Goal: Task Accomplishment & Management: Use online tool/utility

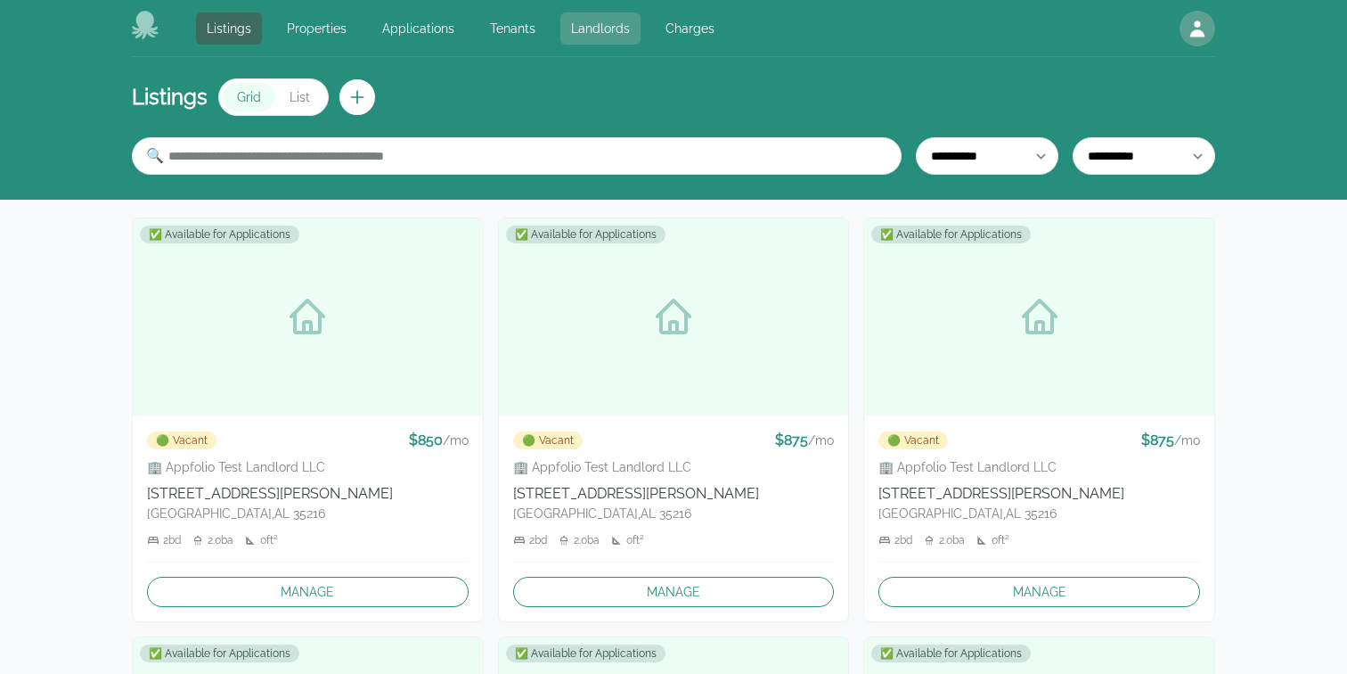
click at [573, 35] on link "Landlords" at bounding box center [601, 28] width 80 height 32
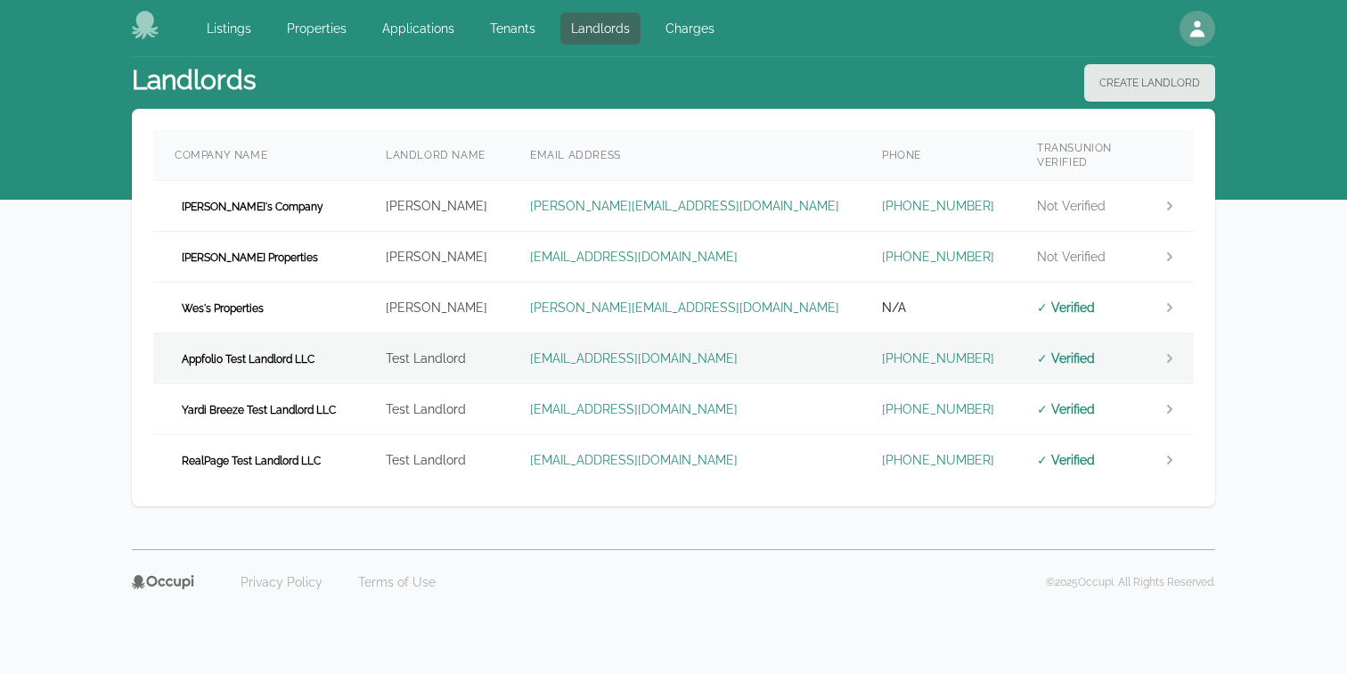
click at [332, 348] on td "Appfolio Test Landlord LLC" at bounding box center [258, 358] width 211 height 51
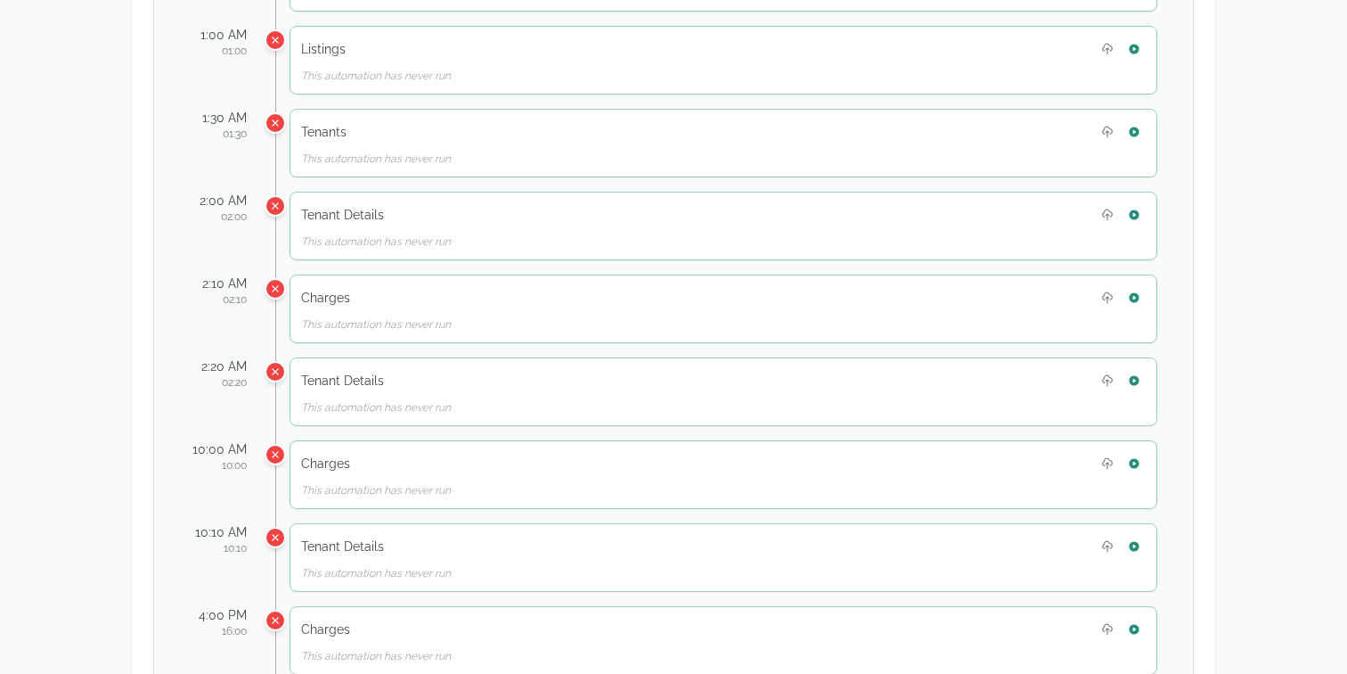
scroll to position [1125, 0]
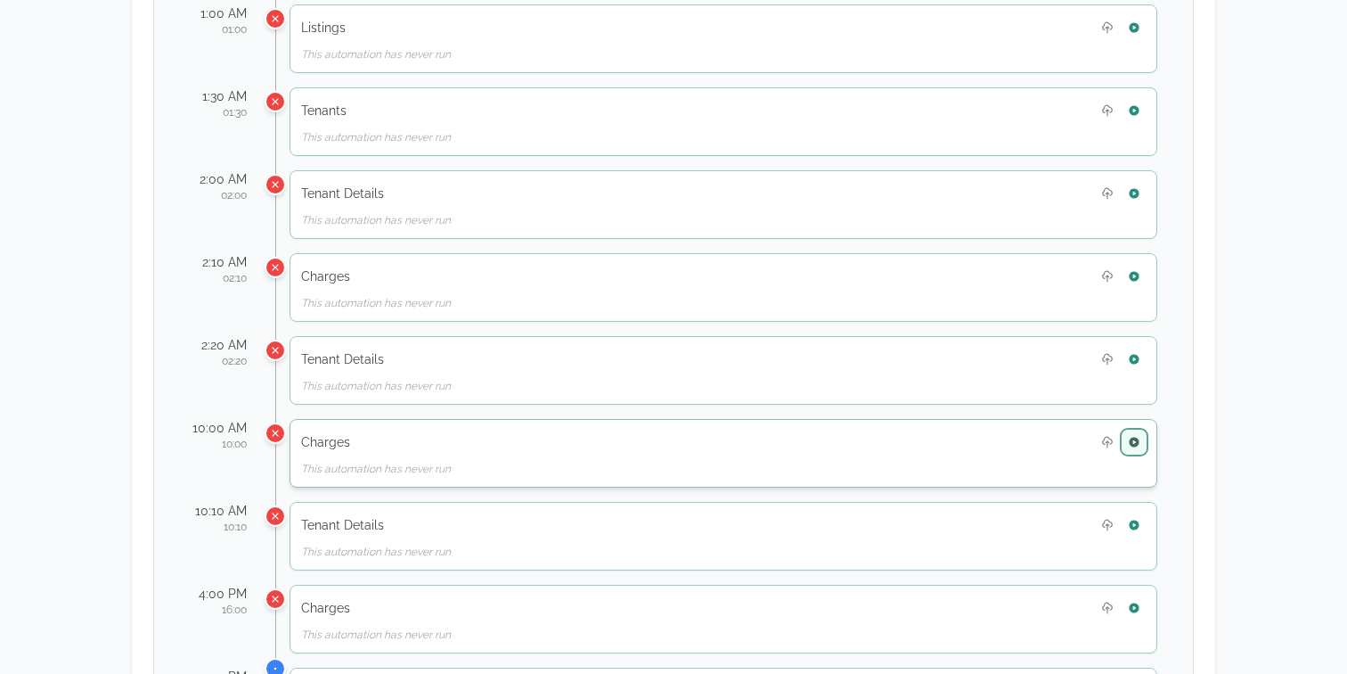
click at [1136, 440] on icon "button" at bounding box center [1134, 442] width 10 height 10
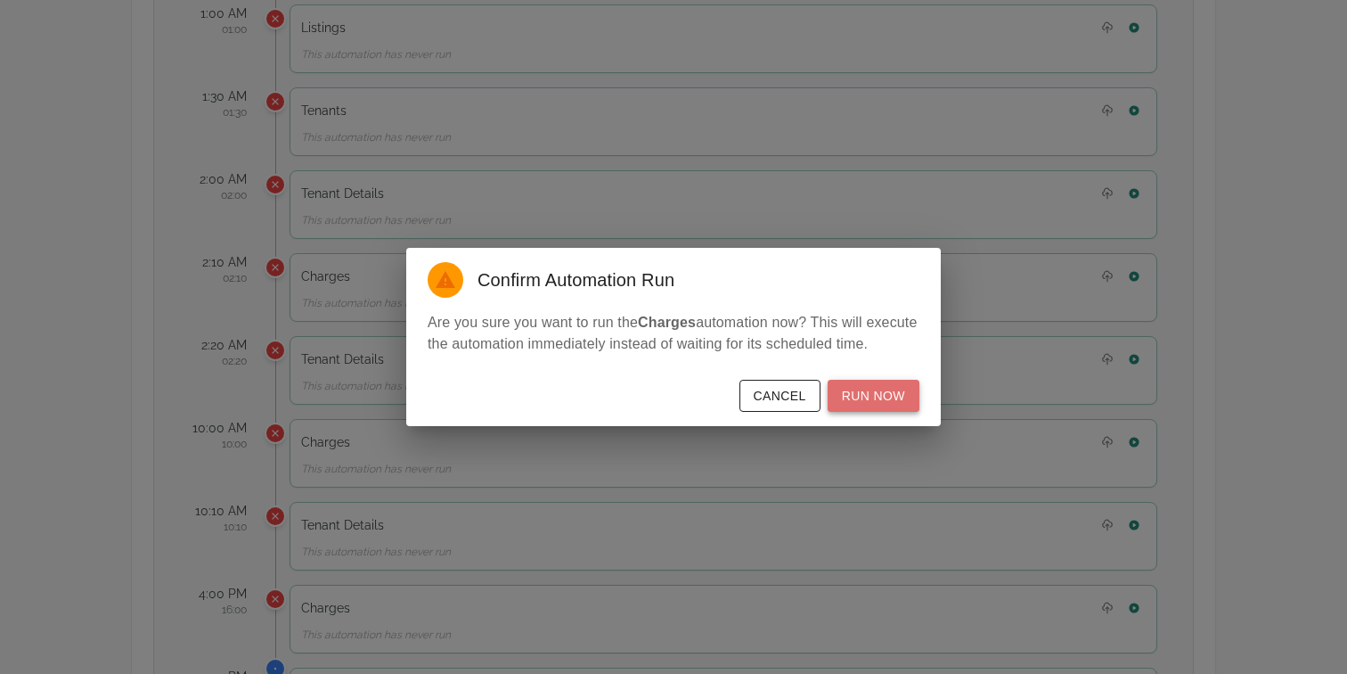
click at [892, 413] on button "Run Now" at bounding box center [874, 396] width 92 height 33
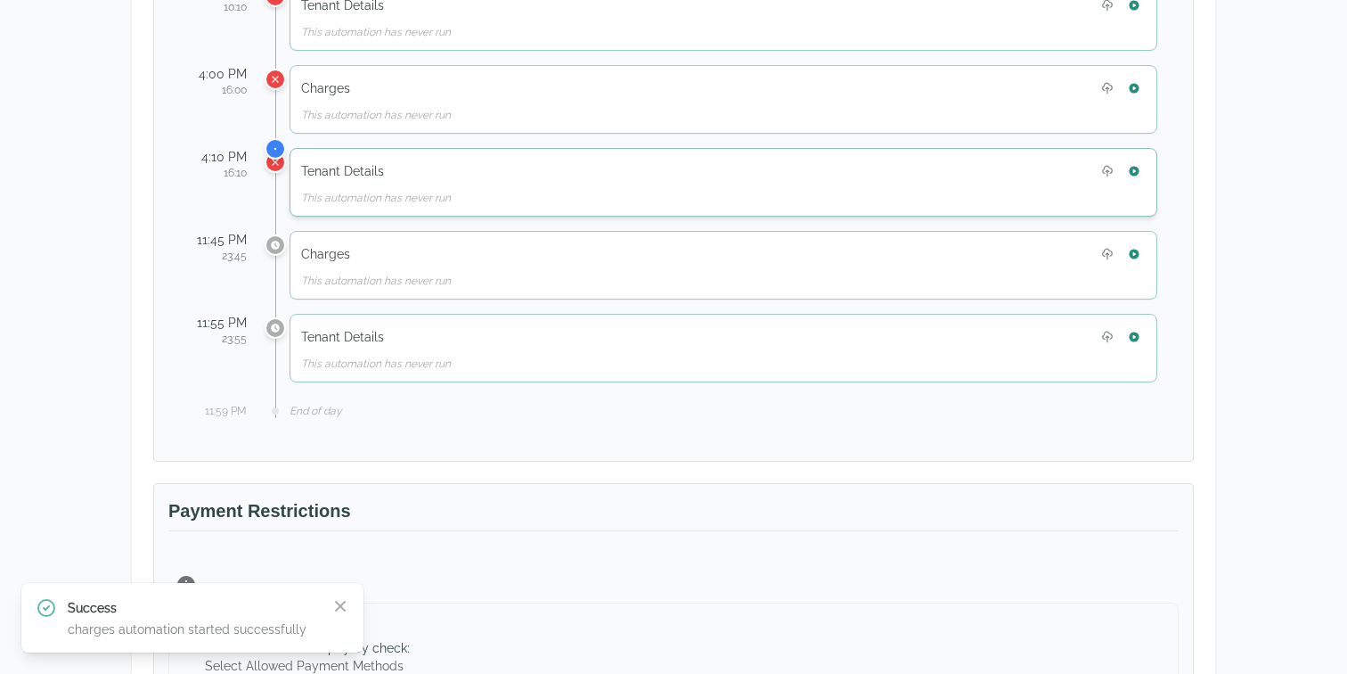
scroll to position [1661, 0]
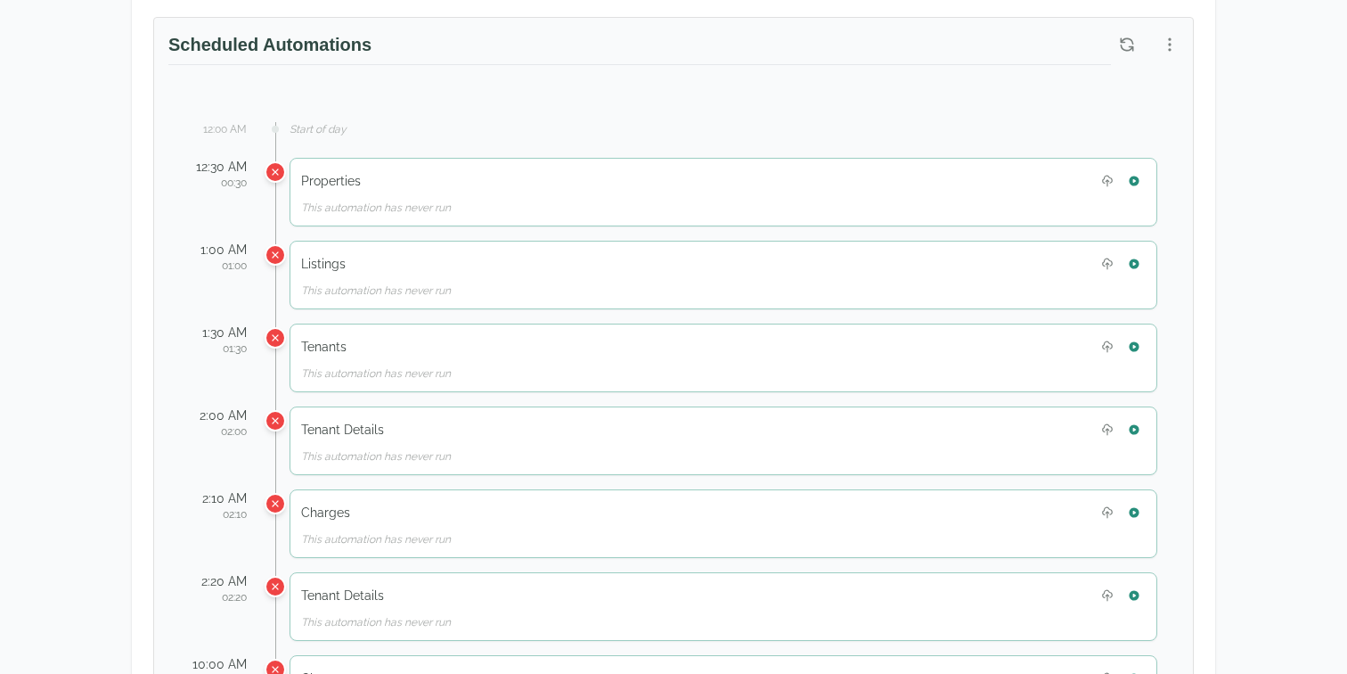
scroll to position [789, 0]
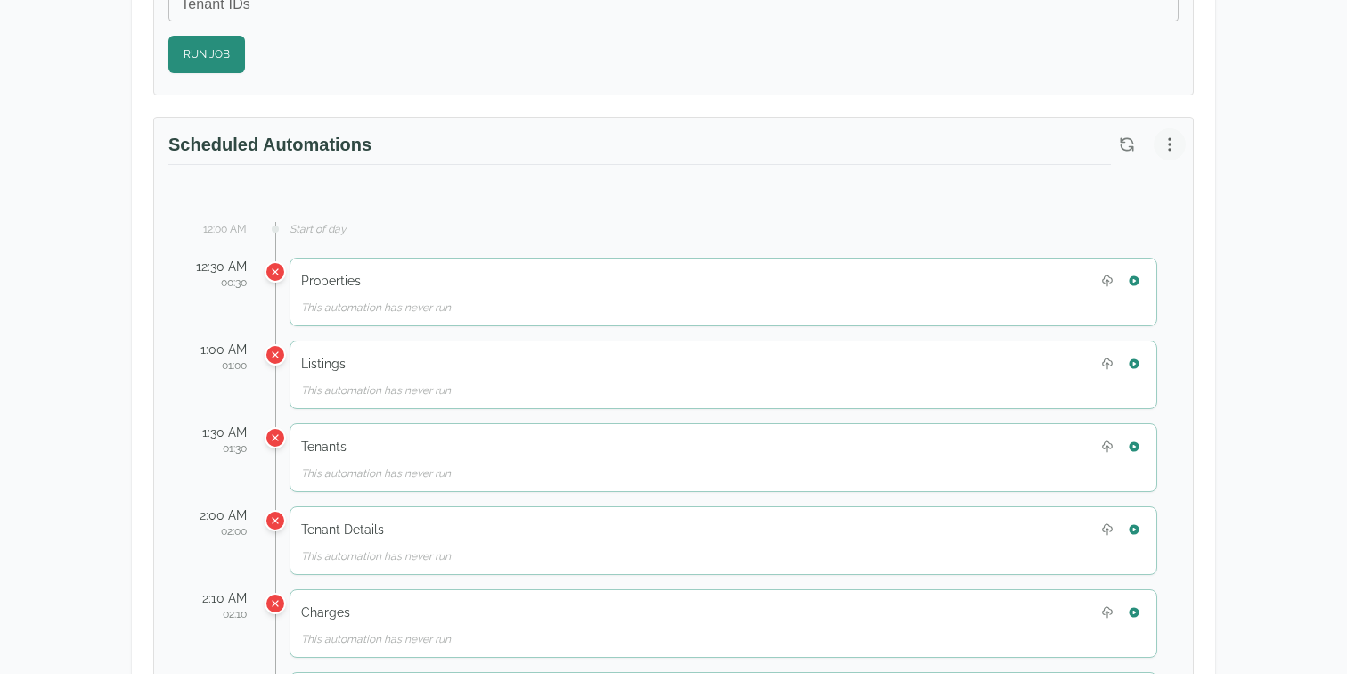
click at [1161, 151] on icon "button" at bounding box center [1170, 144] width 18 height 18
click at [1106, 217] on span "View Automation History" at bounding box center [1082, 214] width 158 height 21
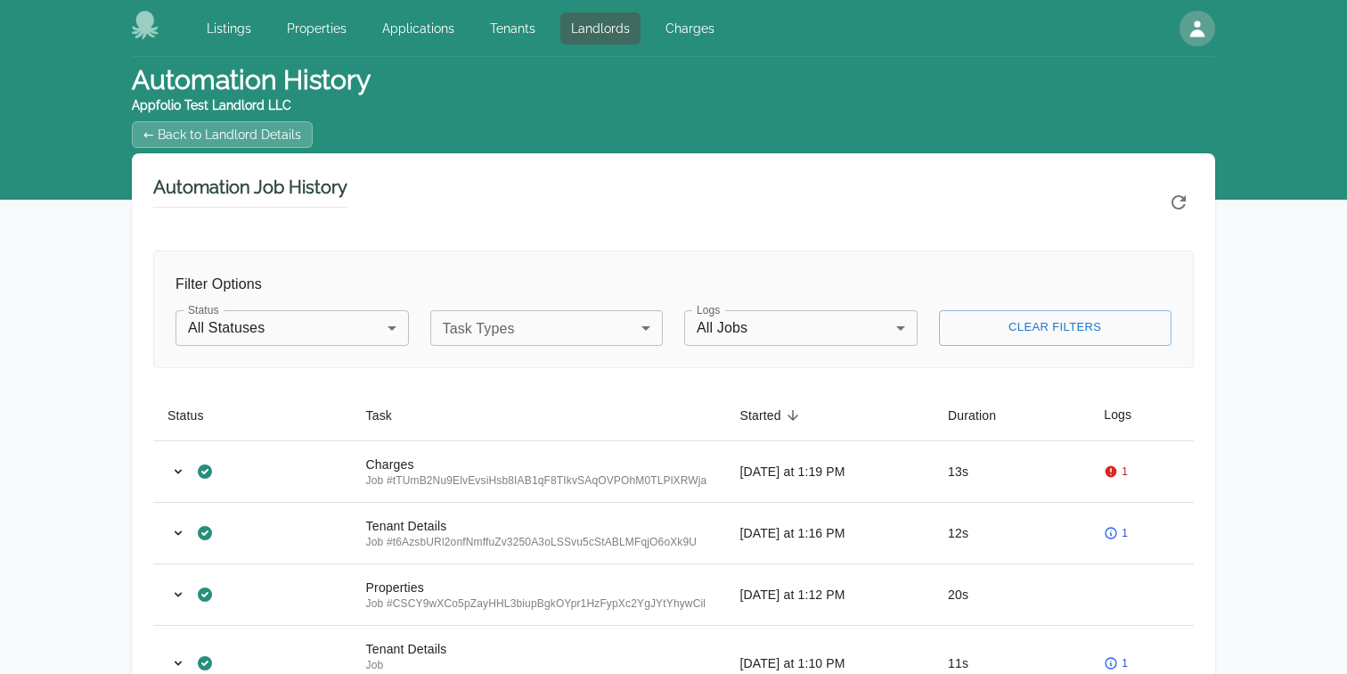
scroll to position [4, 0]
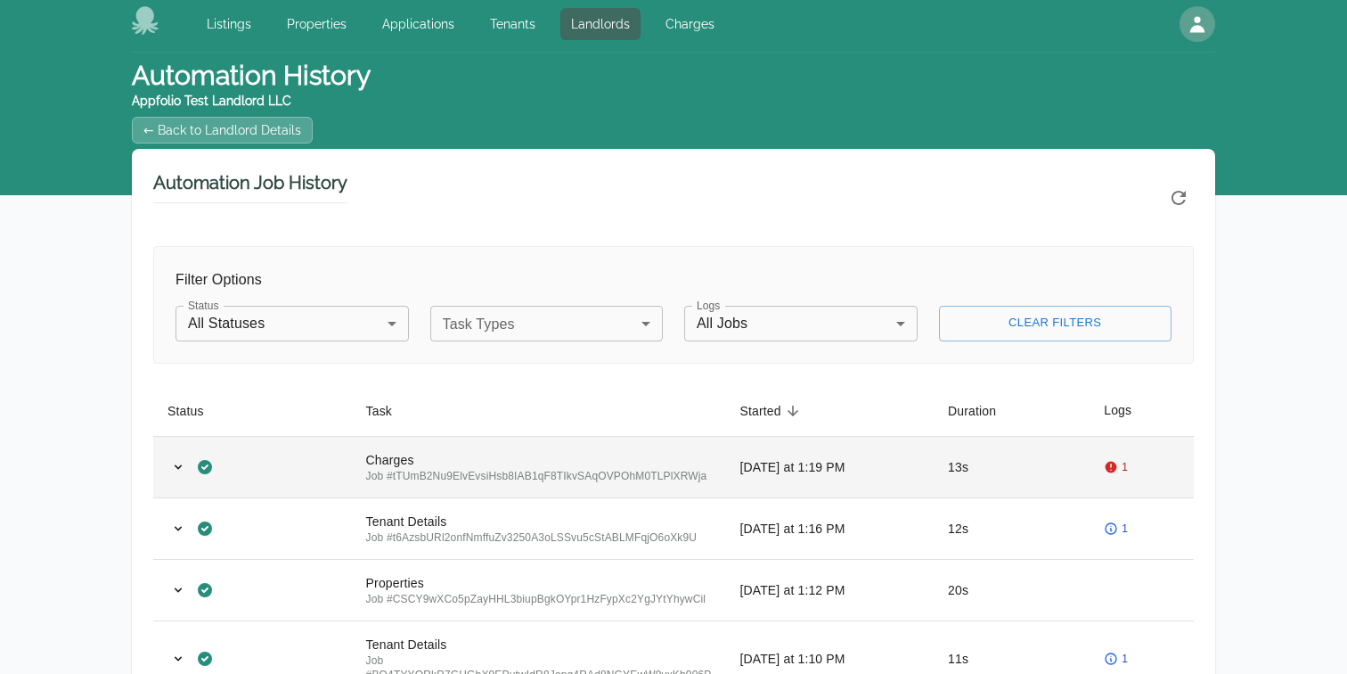
click at [1040, 475] on td "13s" at bounding box center [1012, 466] width 156 height 61
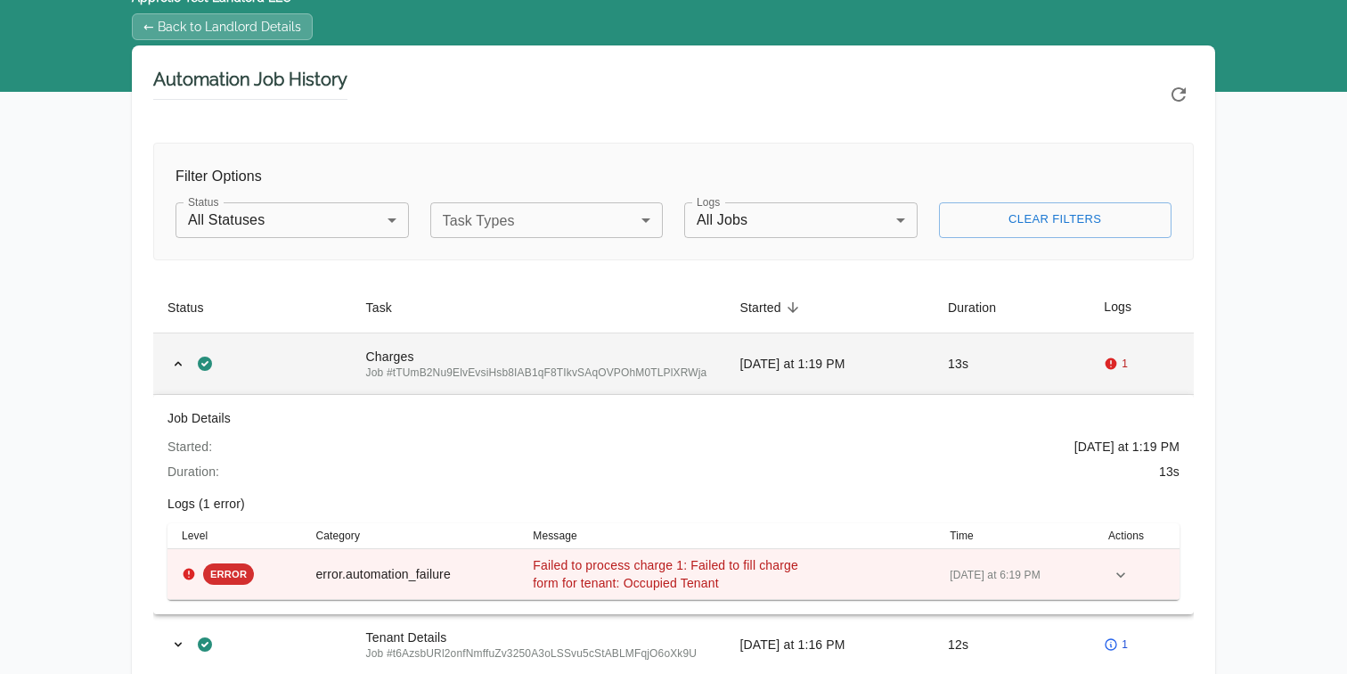
scroll to position [118, 0]
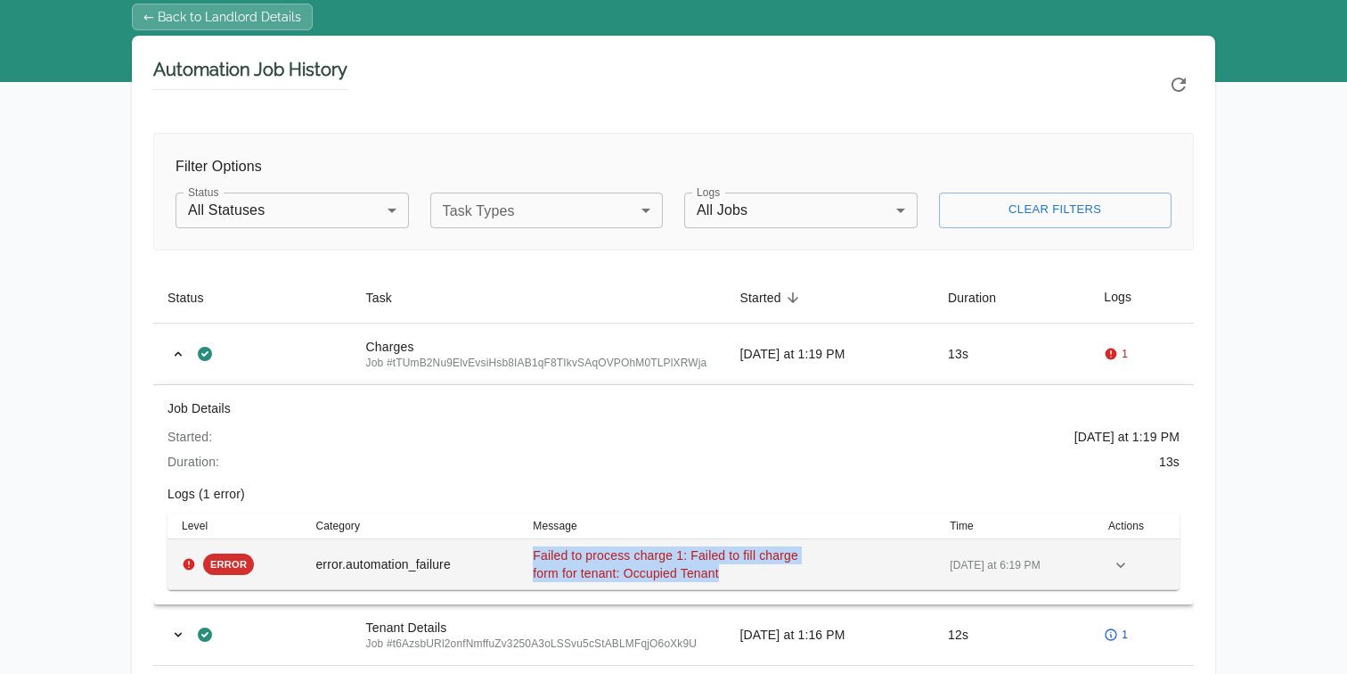
drag, startPoint x: 744, startPoint y: 577, endPoint x: 538, endPoint y: 555, distance: 207.1
click at [537, 555] on div "Failed to process charge 1: Failed to fill charge form for tenant: Occupied Ten…" at bounding box center [675, 564] width 285 height 36
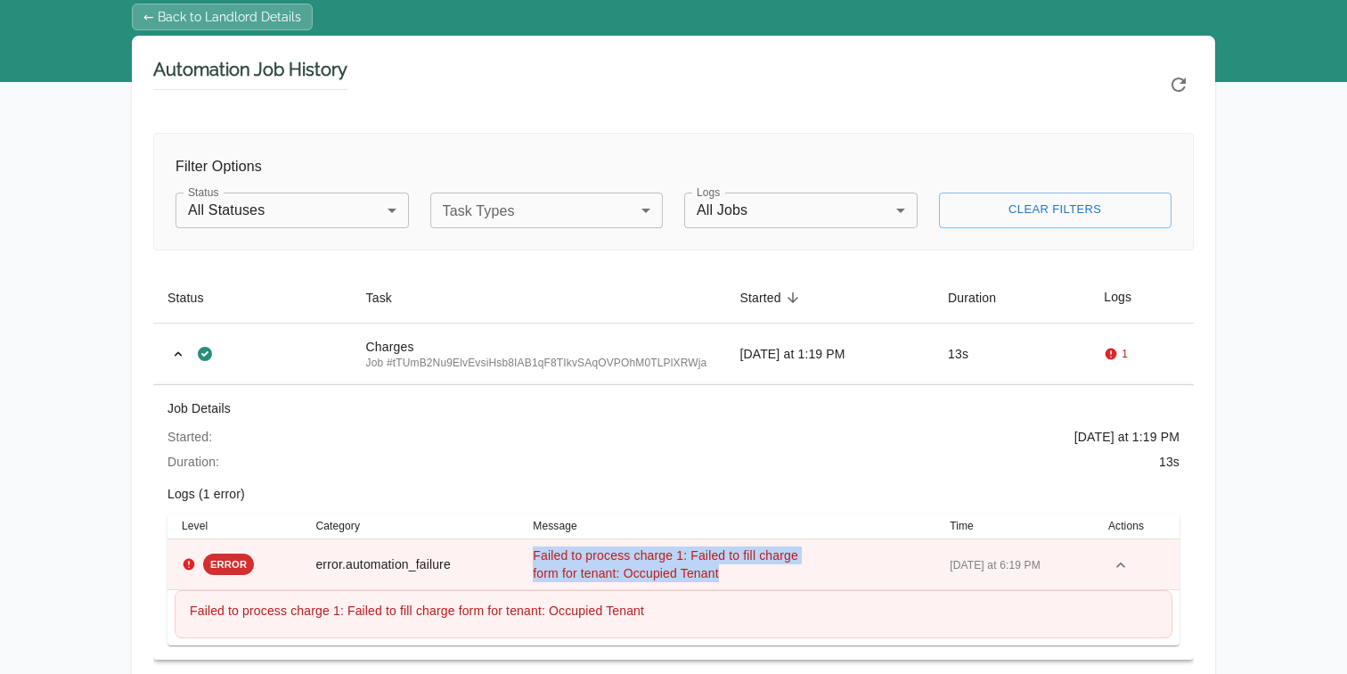
copy span "Failed to process charge 1: Failed to fill charge form for tenant: Occupied Ten…"
click at [225, 18] on link "← Back to Landlord Details" at bounding box center [222, 17] width 181 height 27
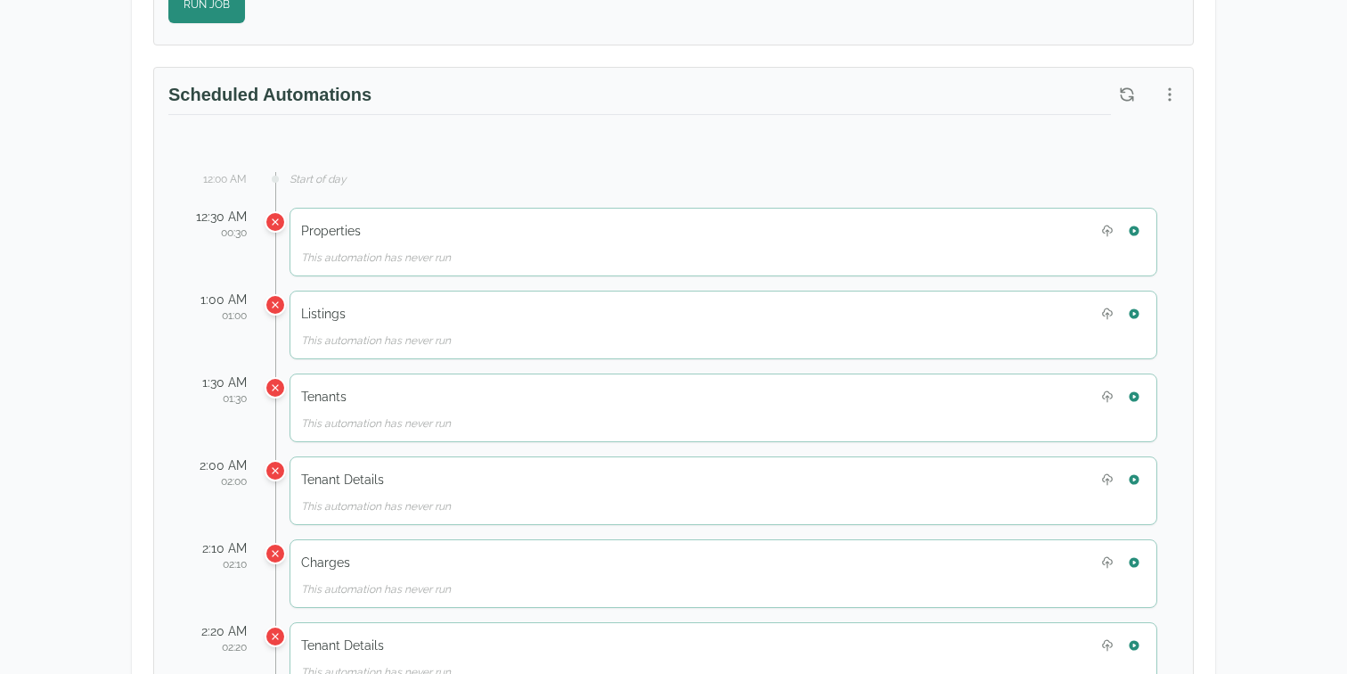
scroll to position [871, 0]
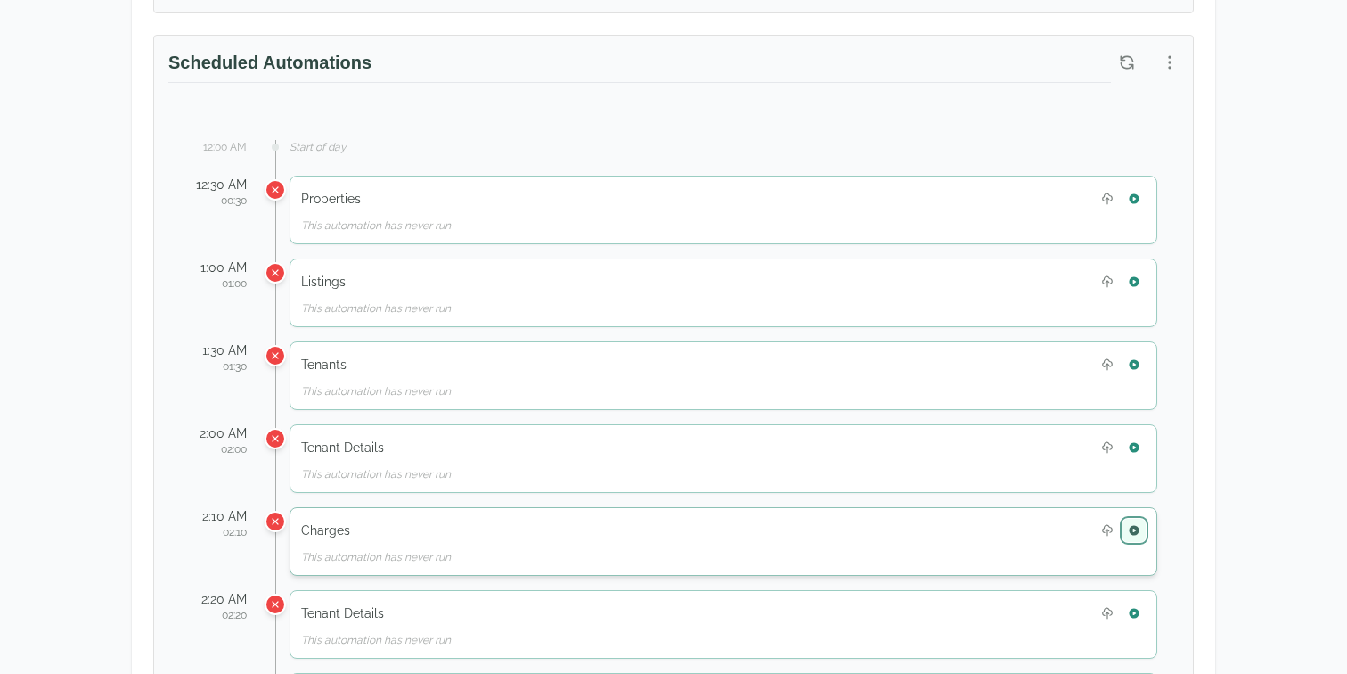
click at [1137, 524] on icon "button" at bounding box center [1134, 530] width 12 height 12
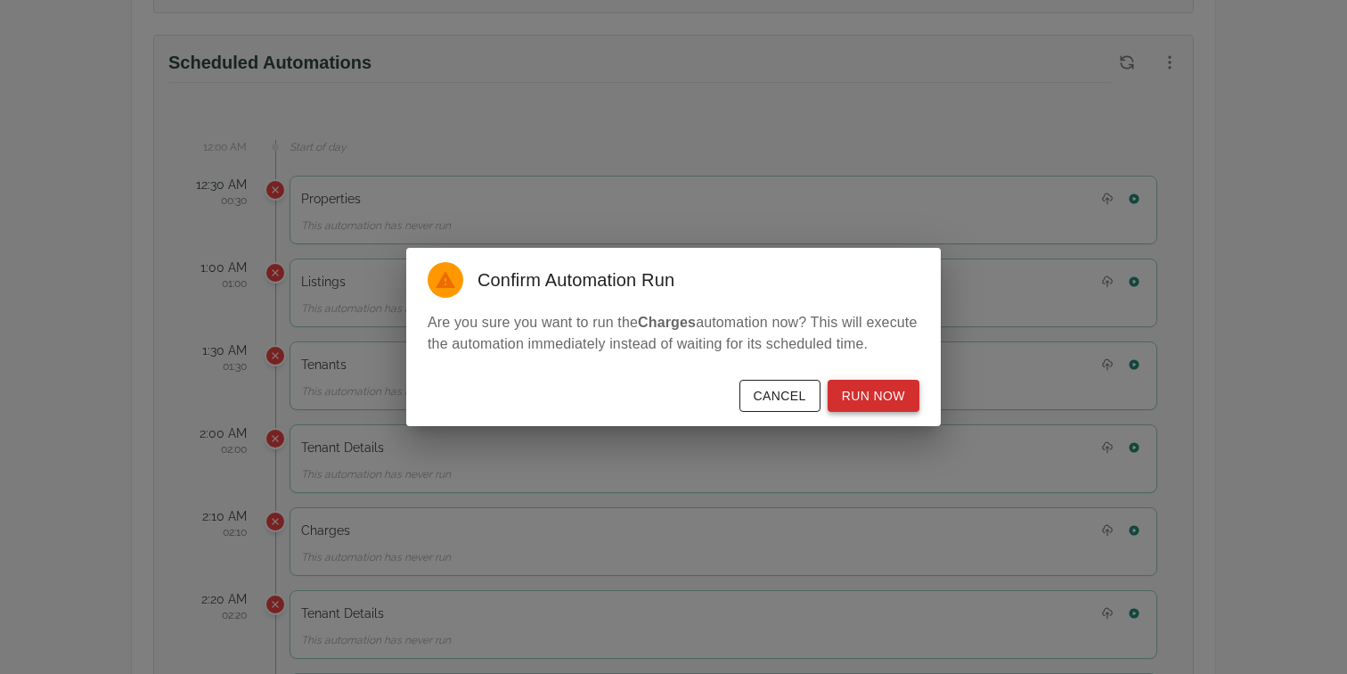
click at [872, 400] on button "Run Now" at bounding box center [874, 396] width 92 height 33
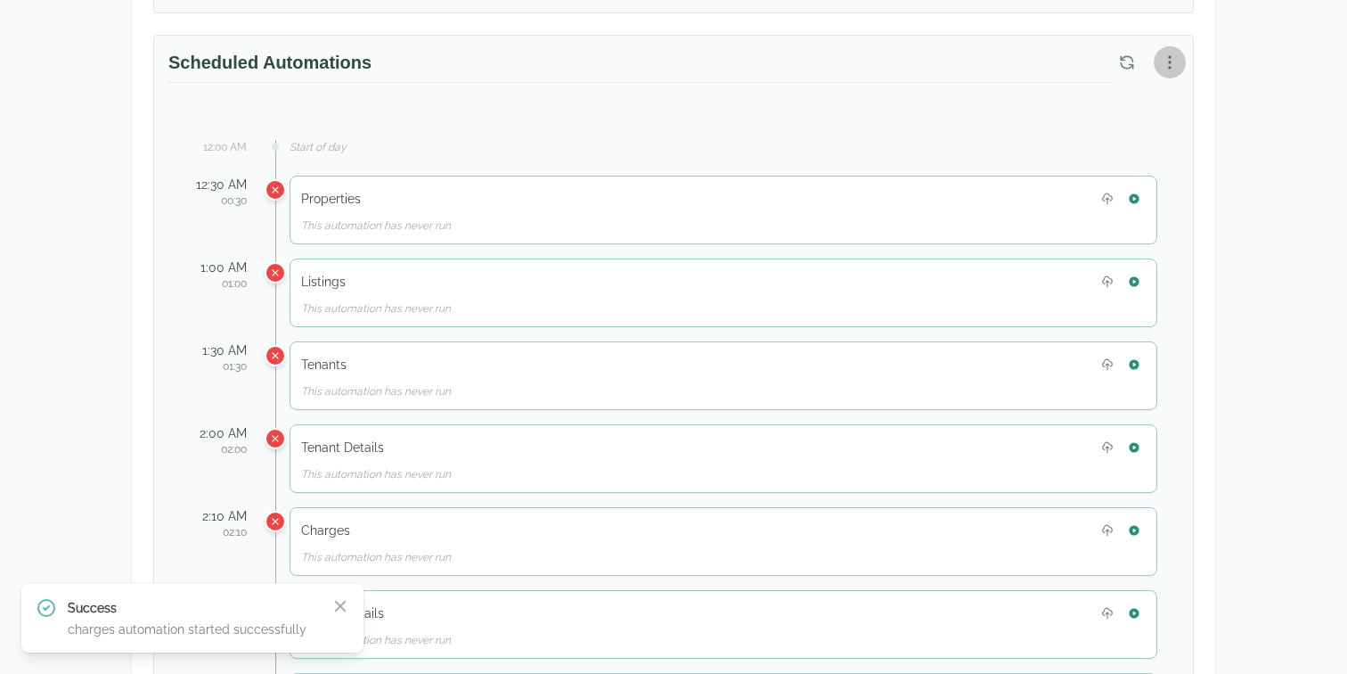
click at [1168, 69] on icon "button" at bounding box center [1170, 62] width 18 height 18
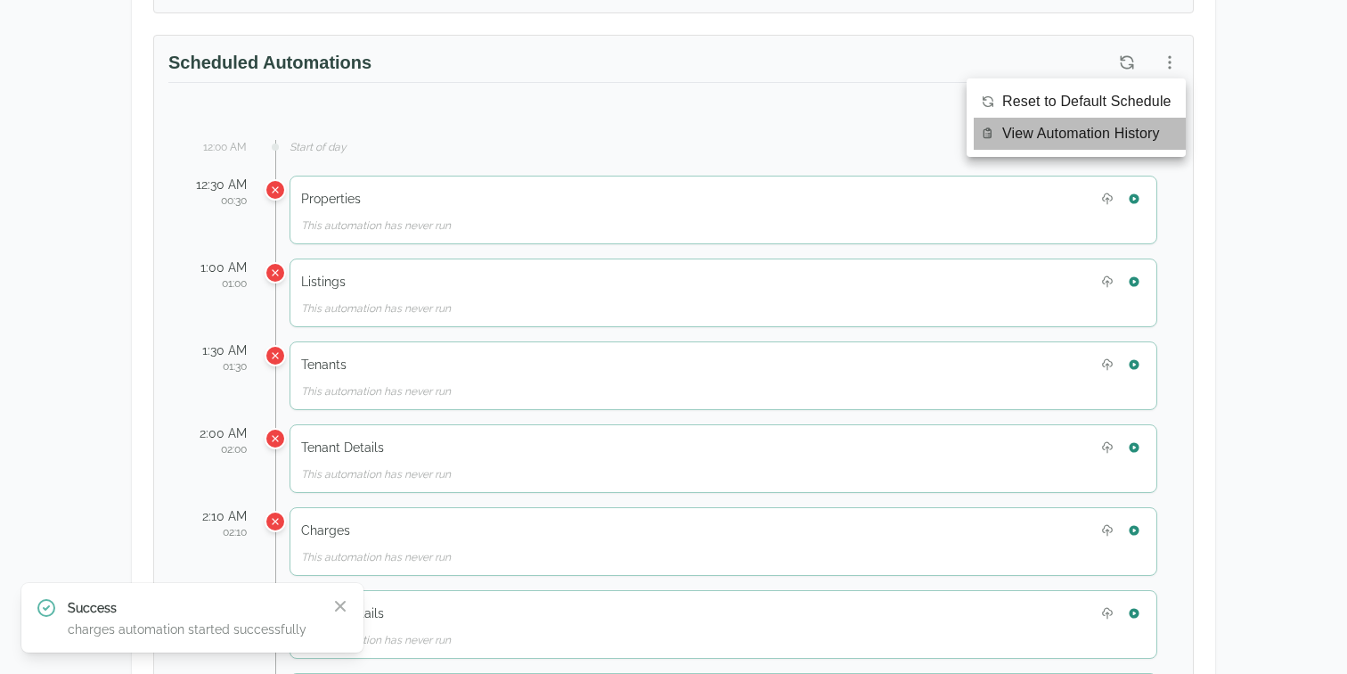
click at [1125, 127] on span "View Automation History" at bounding box center [1082, 133] width 158 height 21
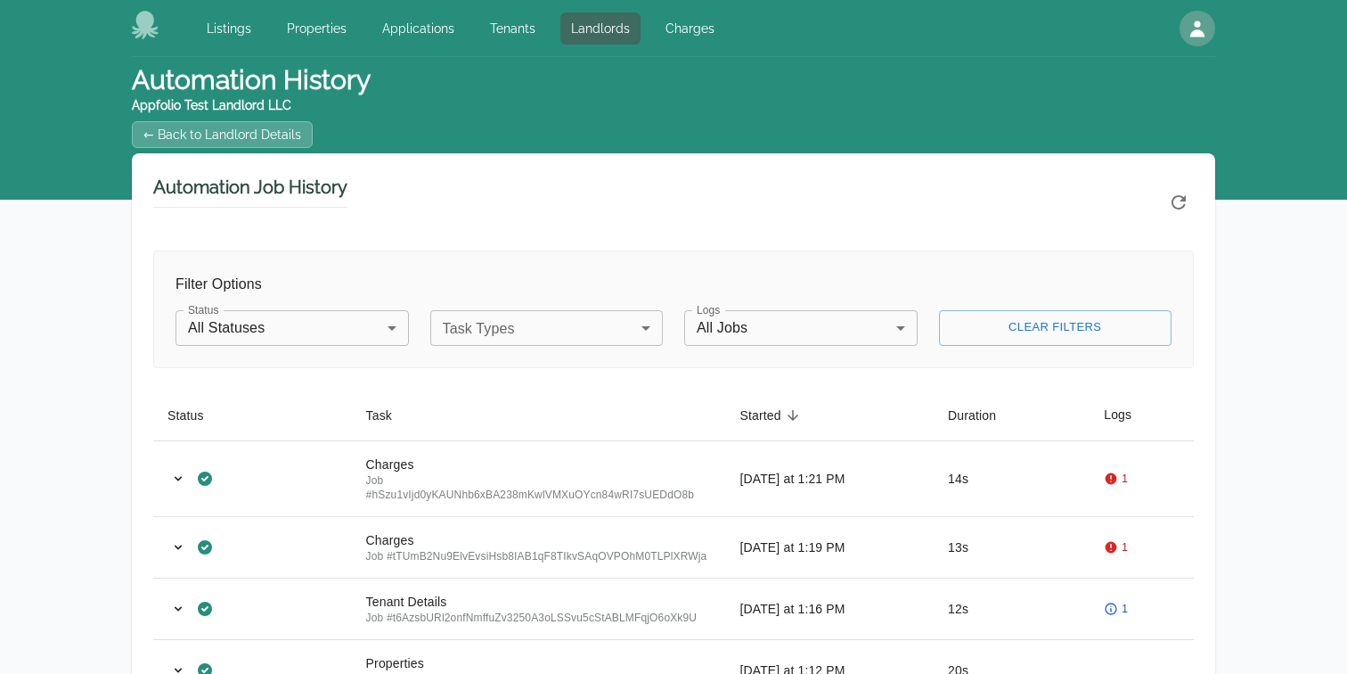
click at [1178, 210] on icon "Refresh automation history" at bounding box center [1178, 202] width 21 height 21
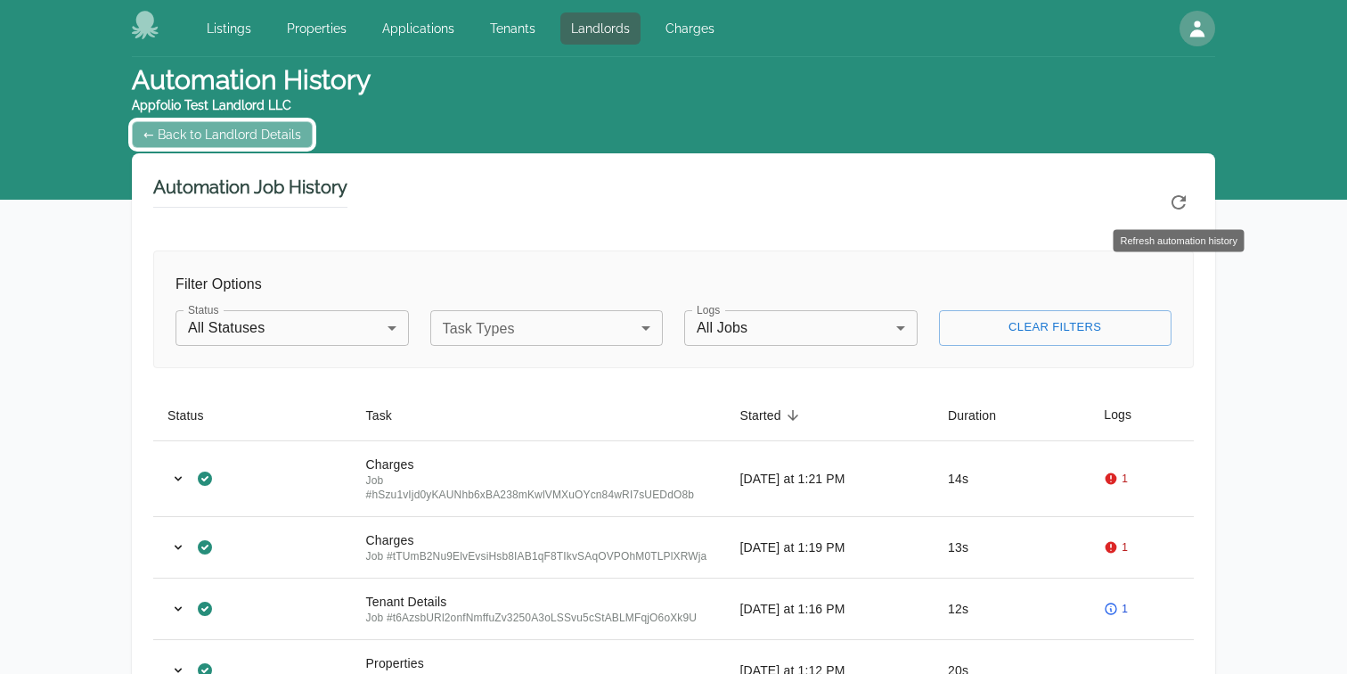
click at [180, 146] on link "← Back to Landlord Details" at bounding box center [222, 134] width 181 height 27
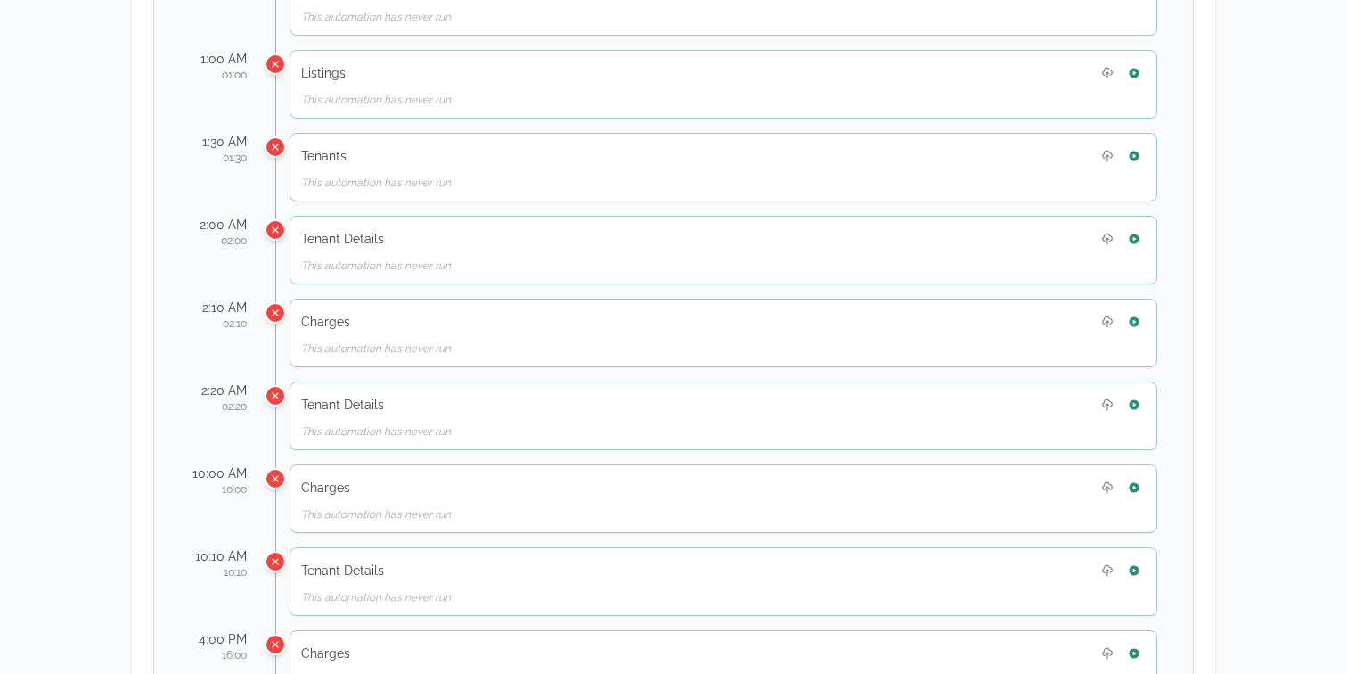
scroll to position [1092, 0]
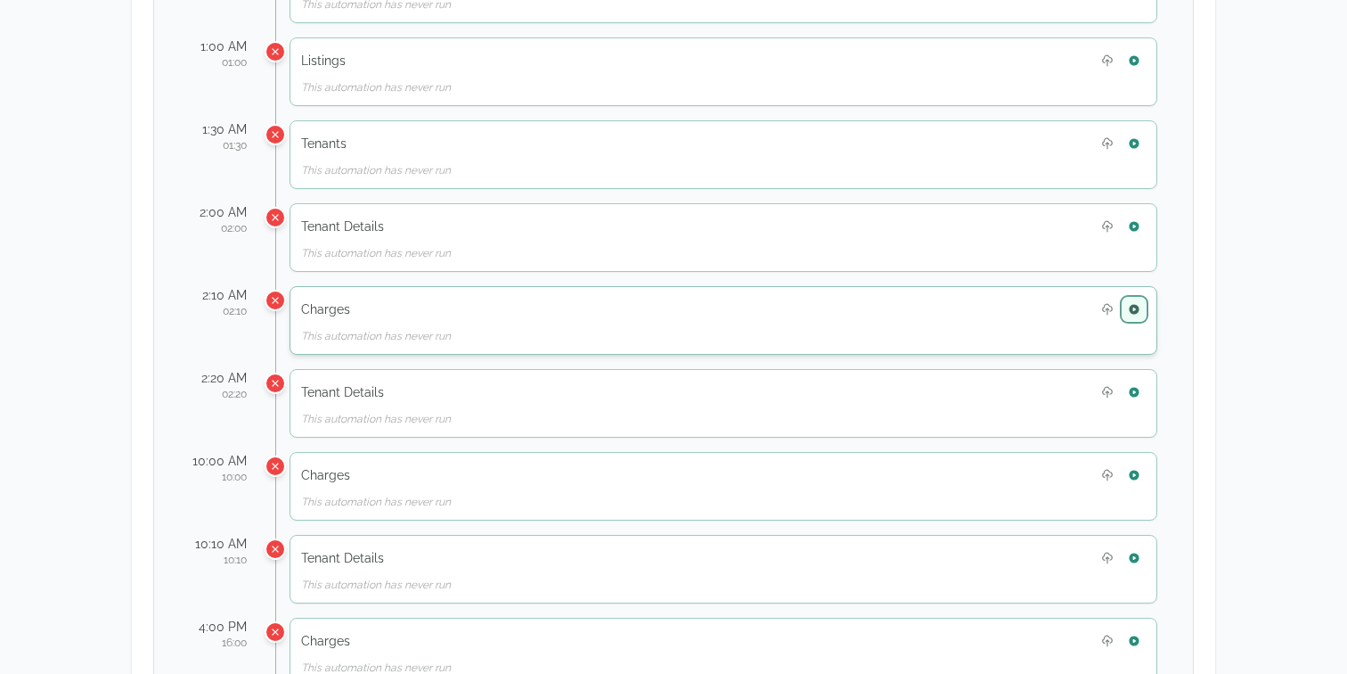
click at [1132, 313] on icon "button" at bounding box center [1134, 309] width 12 height 12
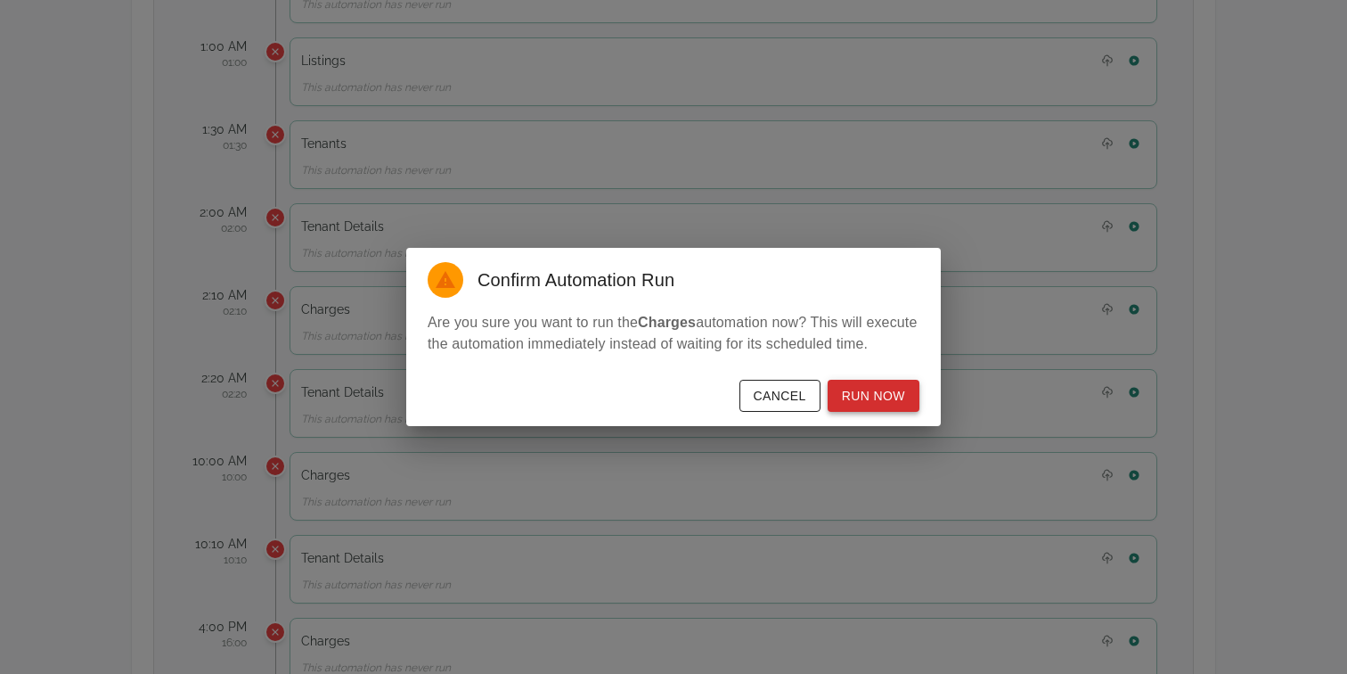
click at [906, 413] on button "Run Now" at bounding box center [874, 396] width 92 height 33
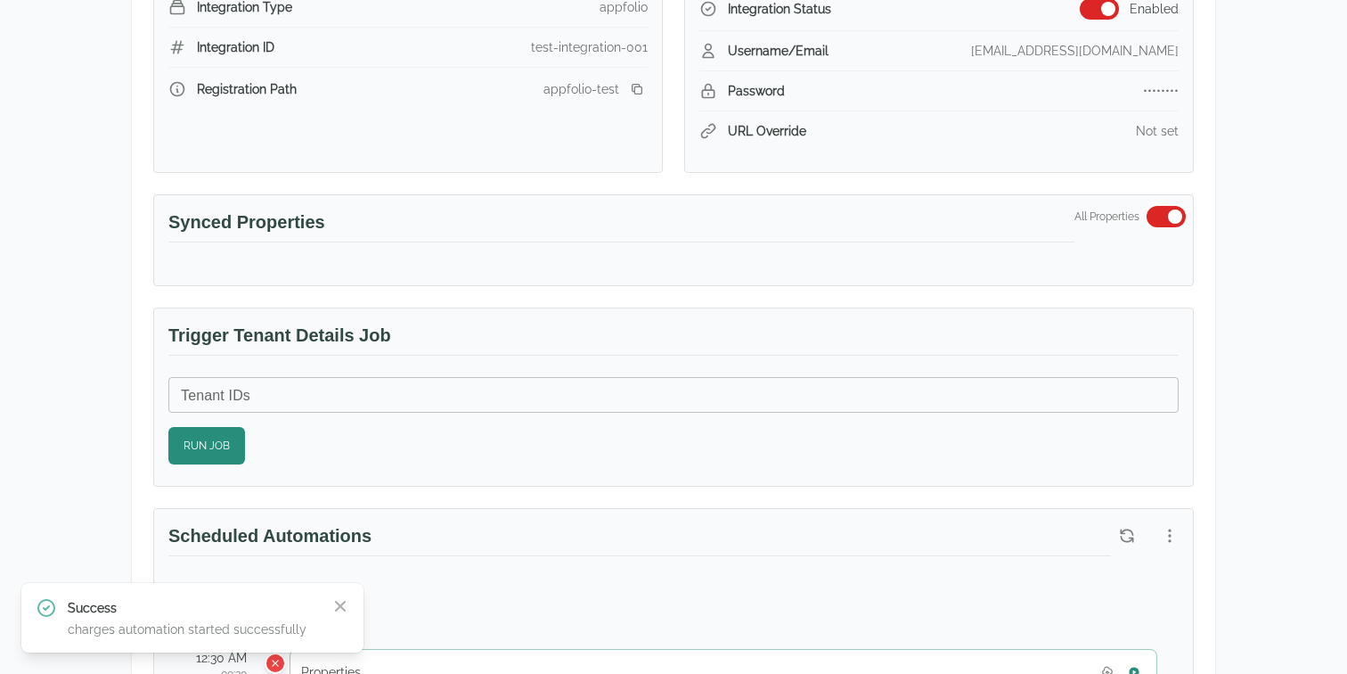
scroll to position [402, 0]
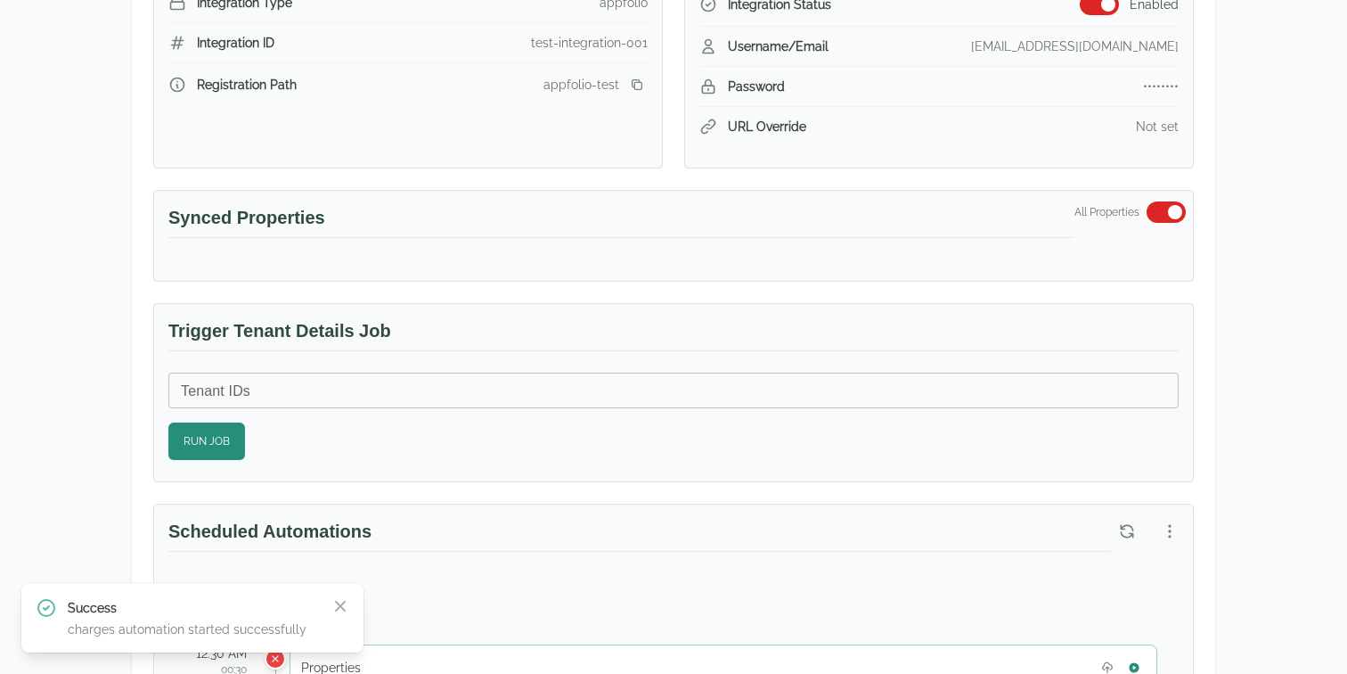
click at [1152, 526] on div at bounding box center [1148, 531] width 75 height 32
click at [1175, 532] on icon "button" at bounding box center [1170, 531] width 18 height 18
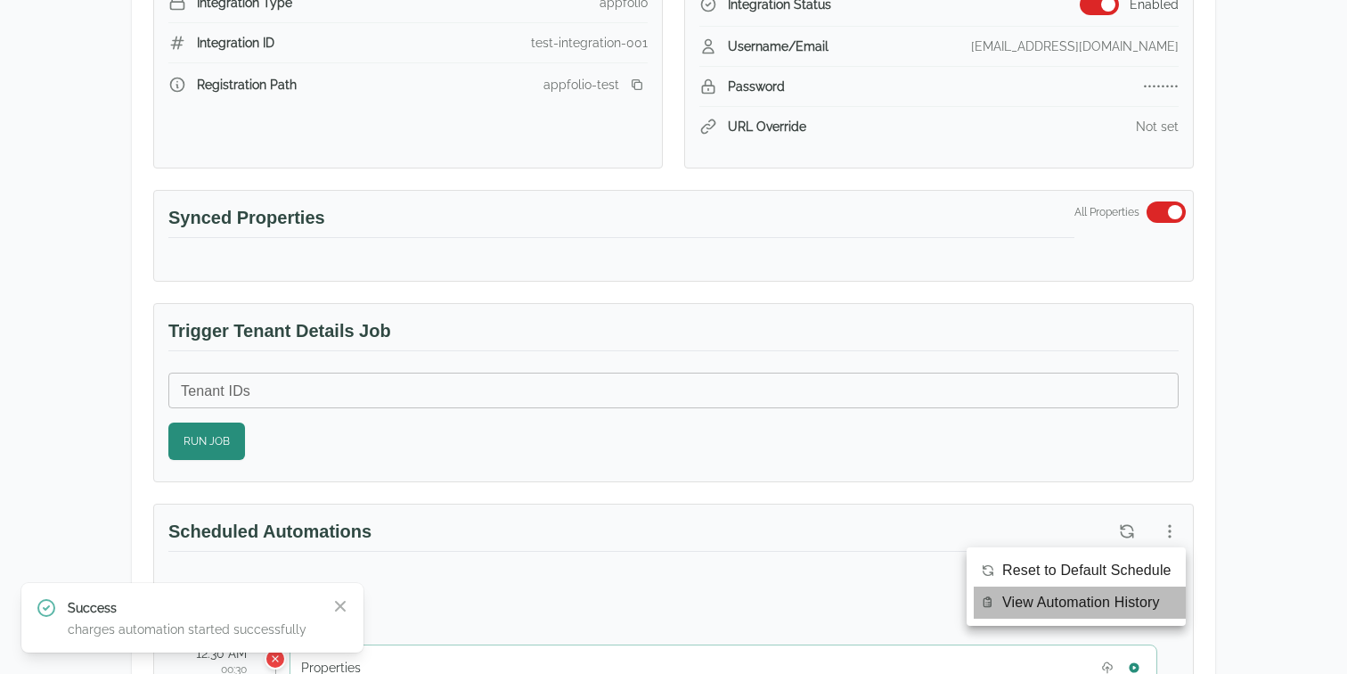
click at [1101, 602] on span "View Automation History" at bounding box center [1082, 602] width 158 height 21
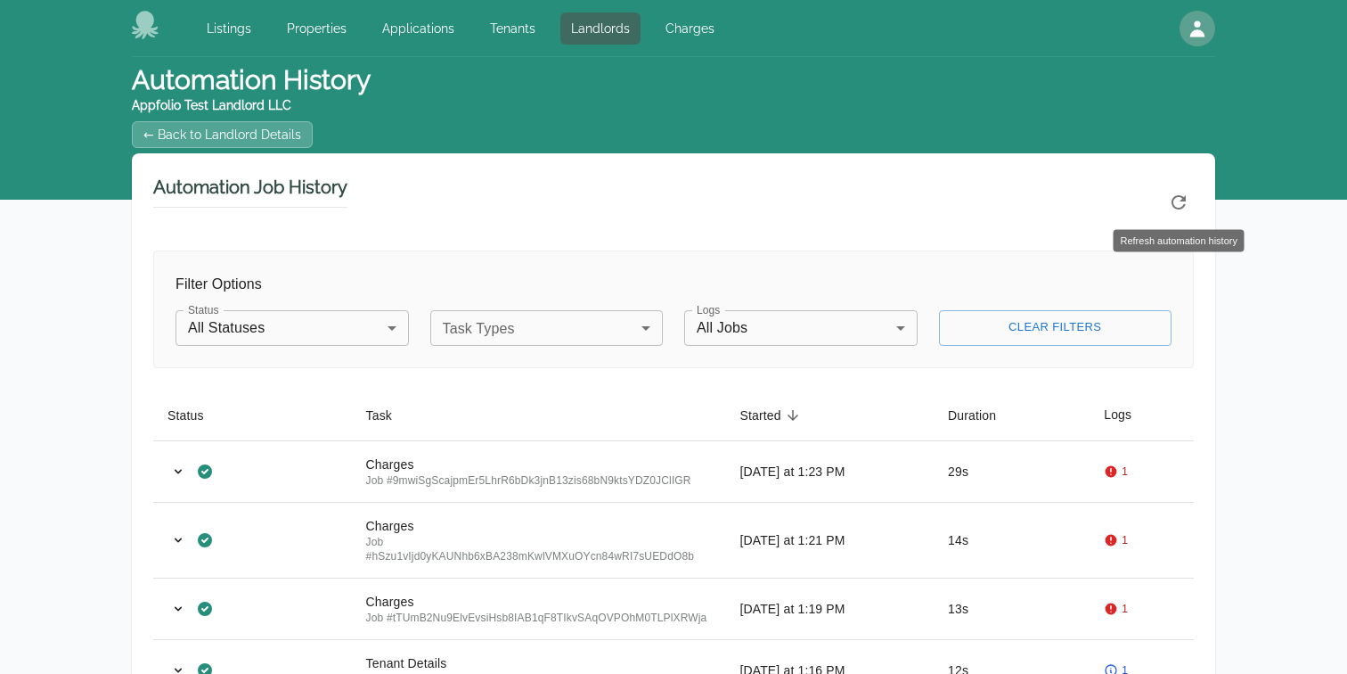
click at [1175, 200] on icon "Refresh automation history" at bounding box center [1178, 202] width 21 height 21
click at [1173, 217] on div "Automation Job History" at bounding box center [673, 202] width 1041 height 54
click at [1175, 197] on icon "Refresh automation history" at bounding box center [1178, 202] width 21 height 21
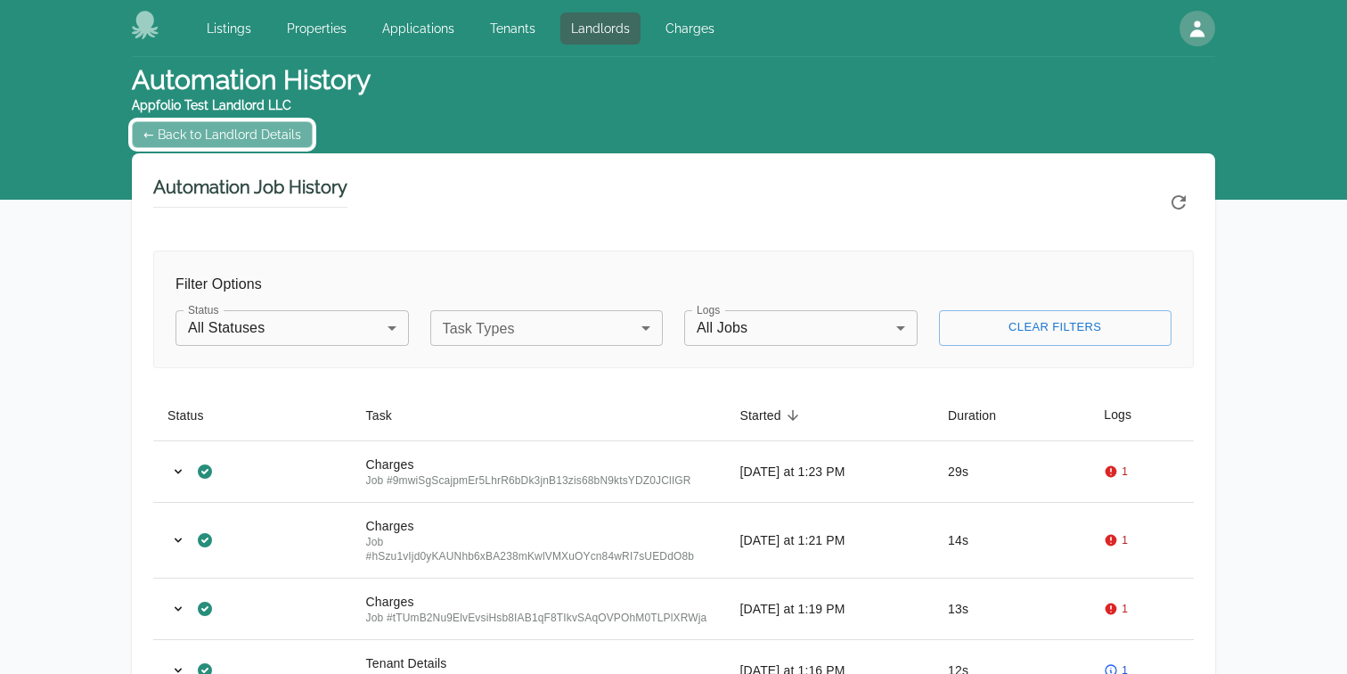
click at [248, 146] on link "← Back to Landlord Details" at bounding box center [222, 134] width 181 height 27
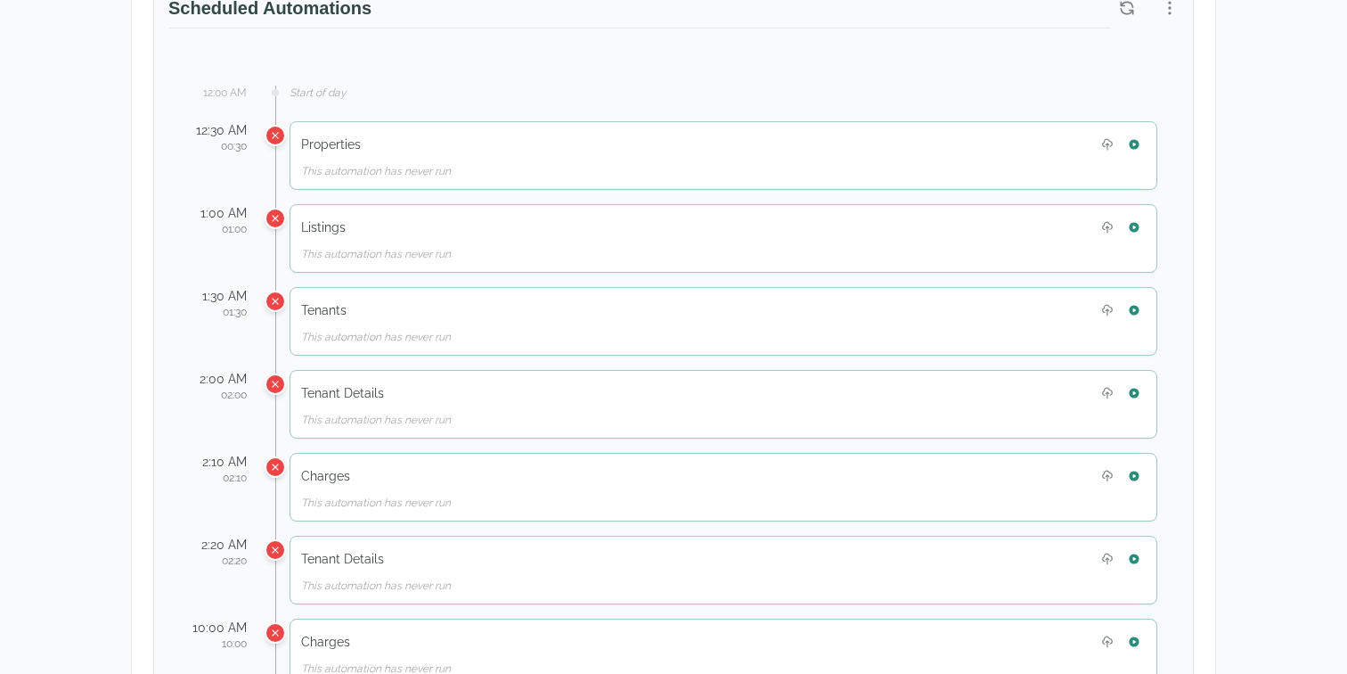
scroll to position [930, 0]
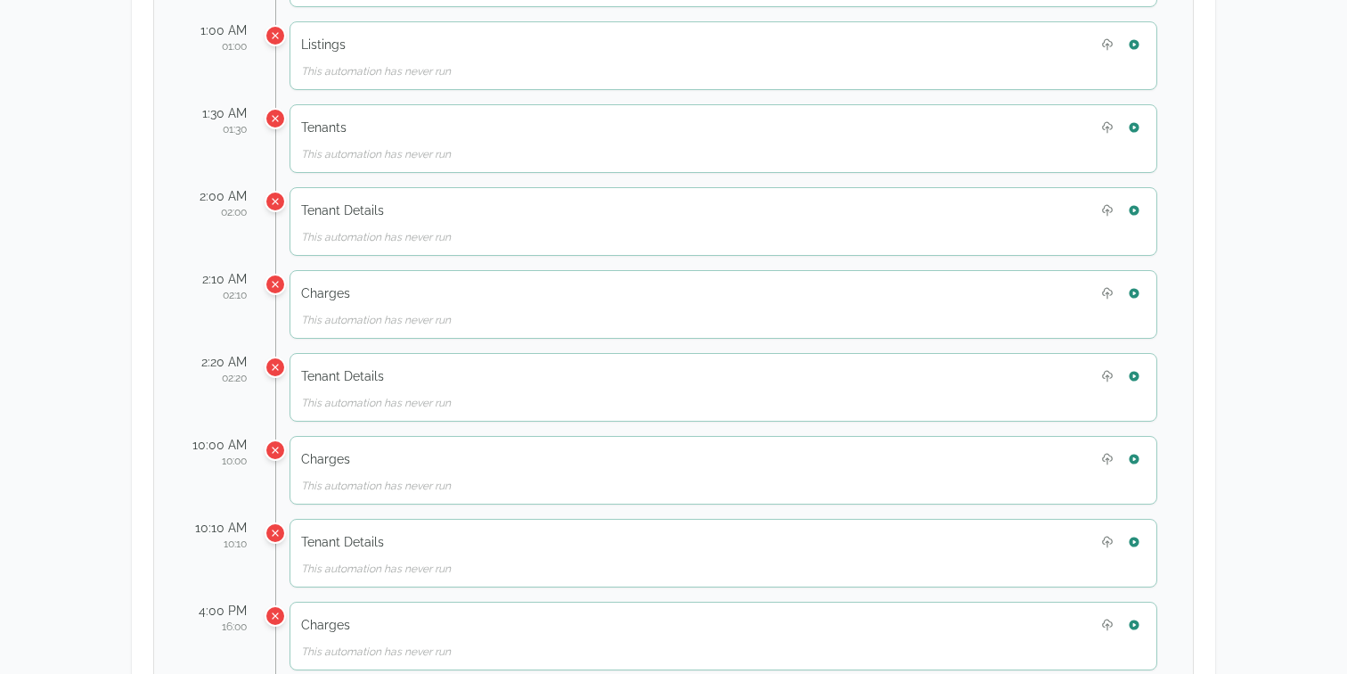
scroll to position [928, 0]
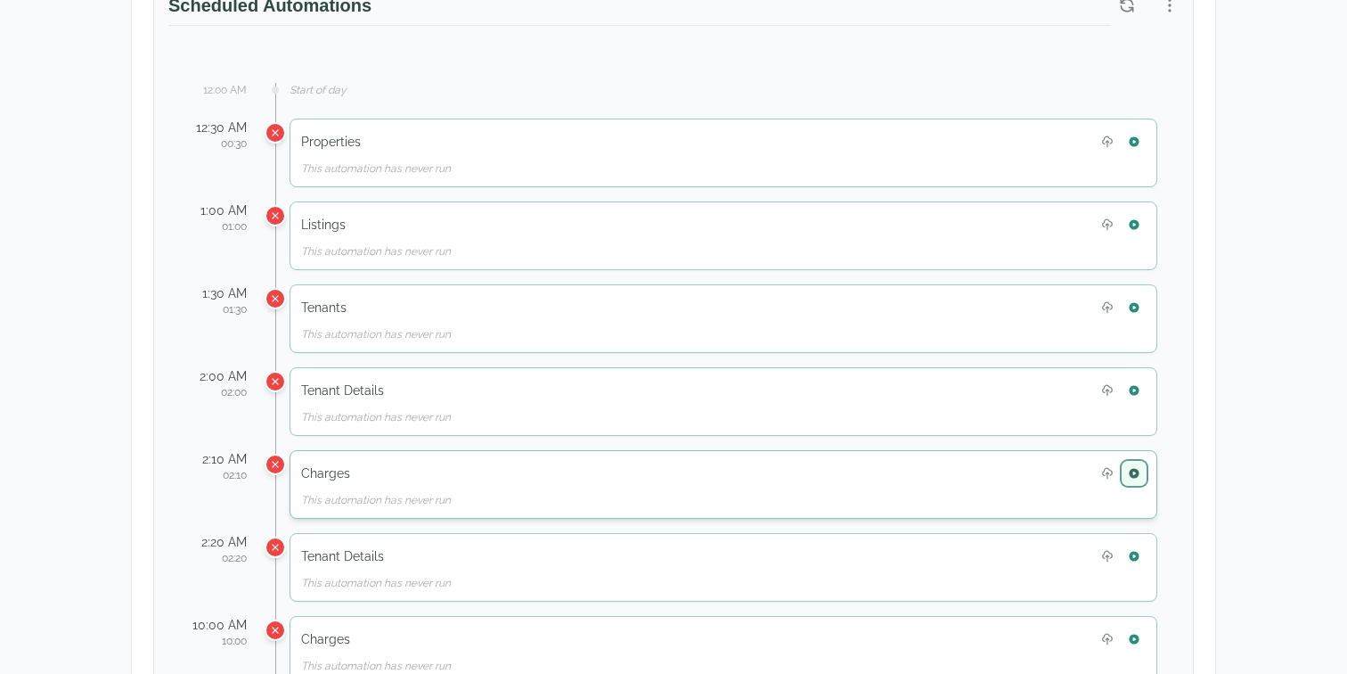
click at [1137, 467] on icon "button" at bounding box center [1134, 473] width 12 height 12
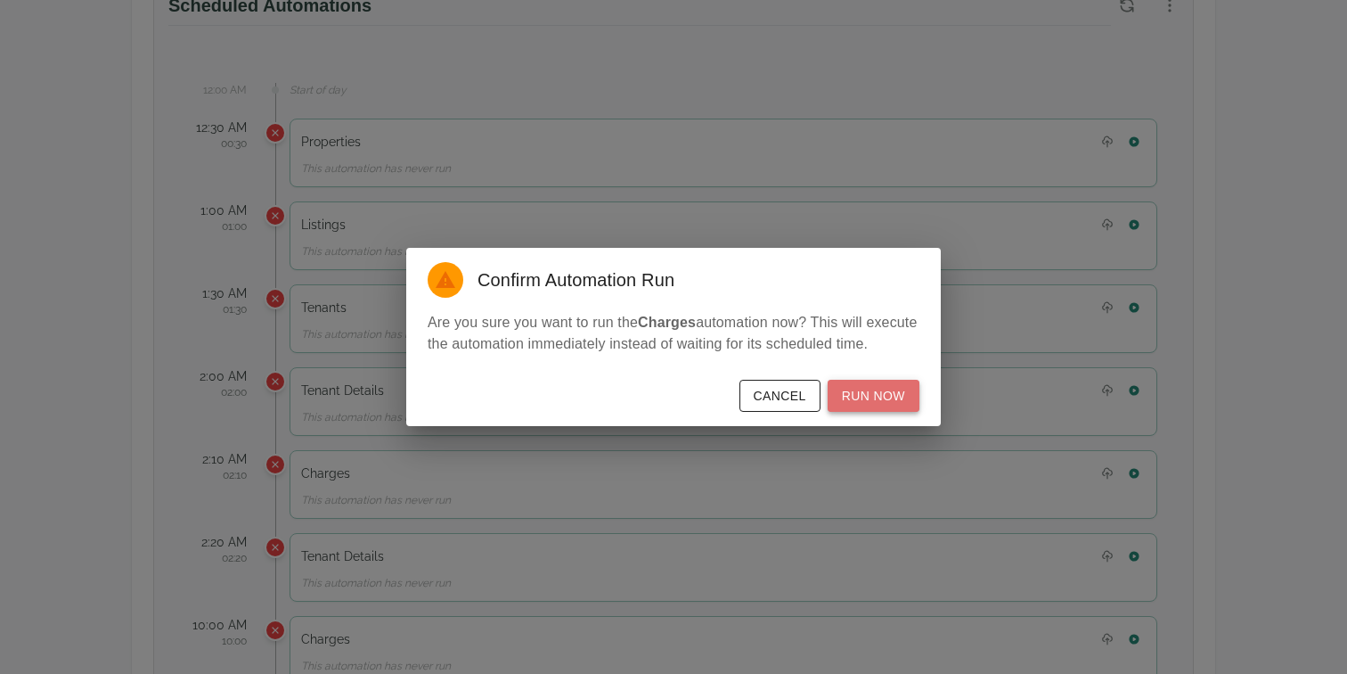
click at [877, 397] on button "Run Now" at bounding box center [874, 396] width 92 height 33
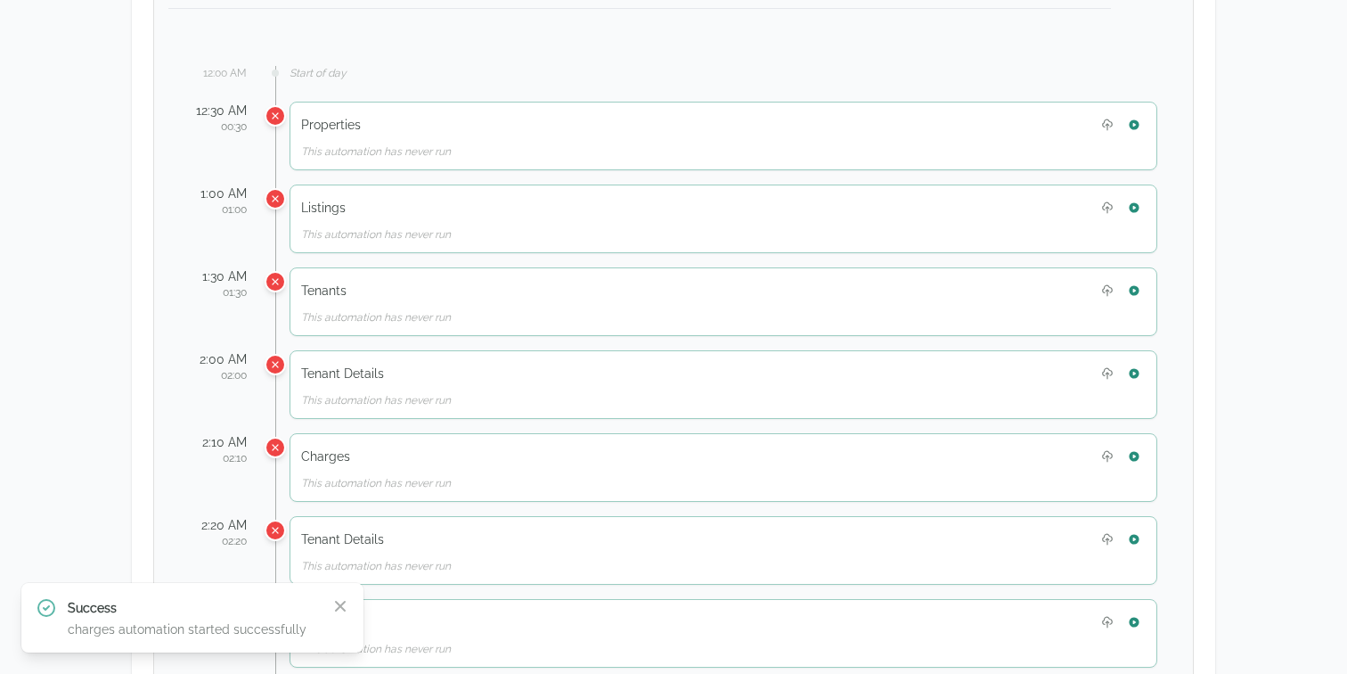
scroll to position [51, 0]
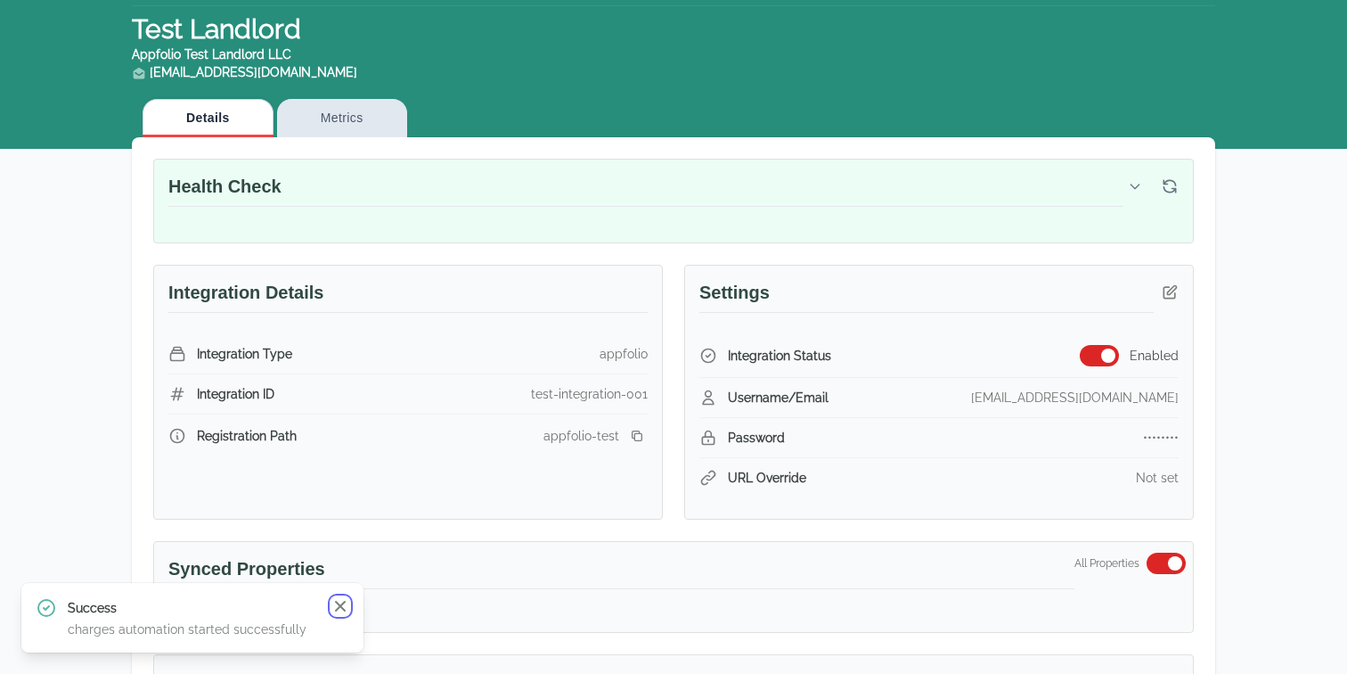
click at [342, 609] on icon "button" at bounding box center [340, 606] width 11 height 11
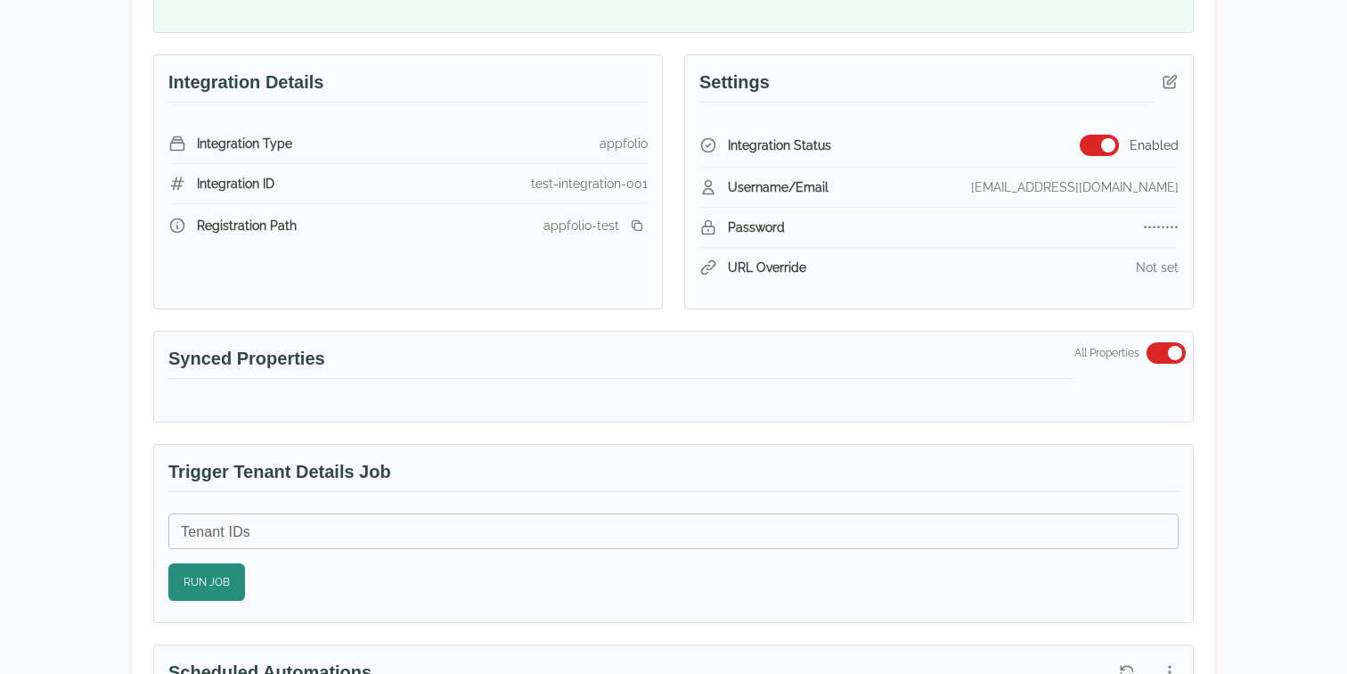
scroll to position [258, 0]
